Goal: Transaction & Acquisition: Purchase product/service

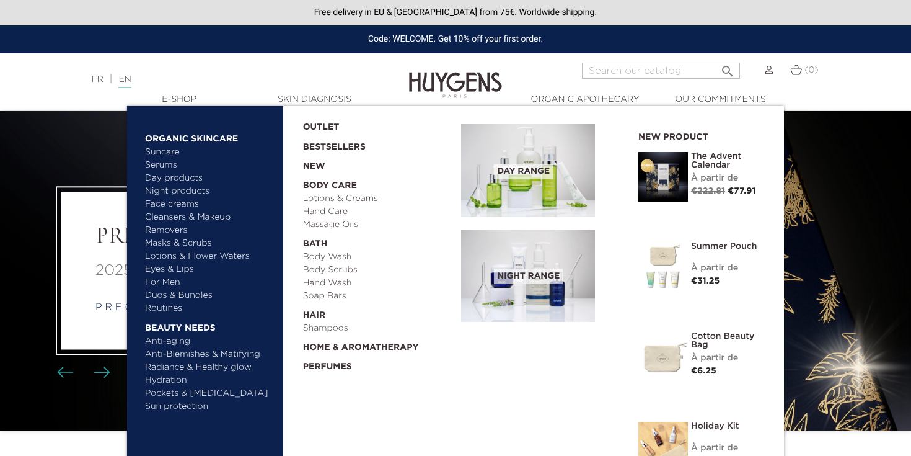
click at [326, 199] on link "Lotions & Creams" at bounding box center [378, 198] width 150 height 13
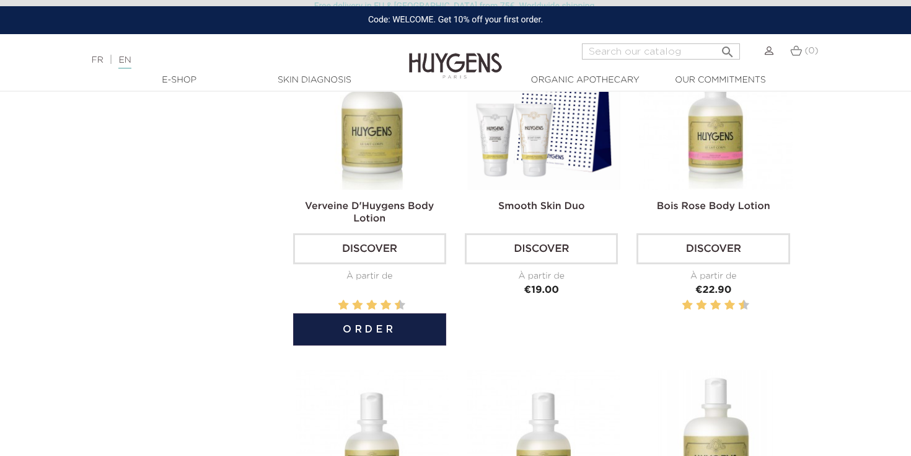
scroll to position [450, 0]
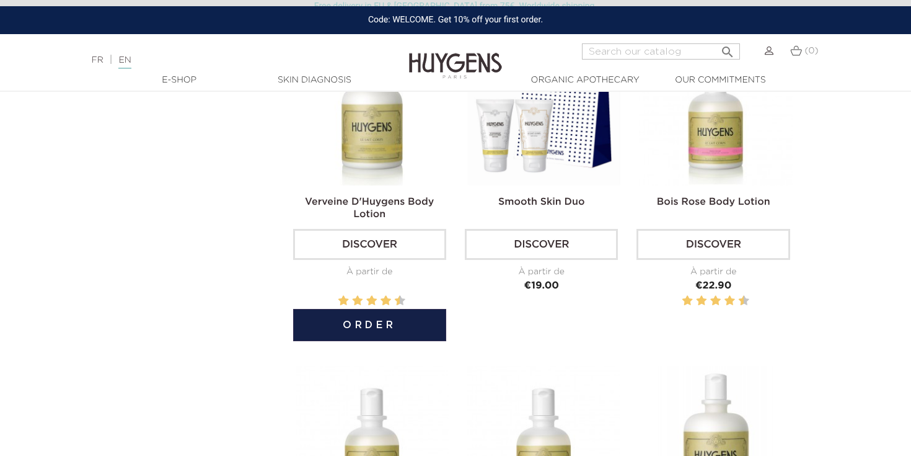
click at [358, 171] on img at bounding box center [372, 108] width 153 height 153
